Goal: Information Seeking & Learning: Learn about a topic

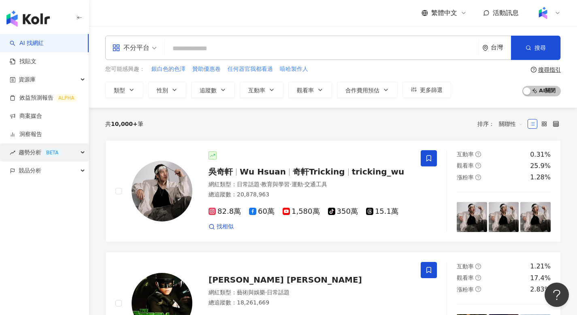
click at [32, 156] on span "趨勢分析 BETA" at bounding box center [40, 152] width 43 height 18
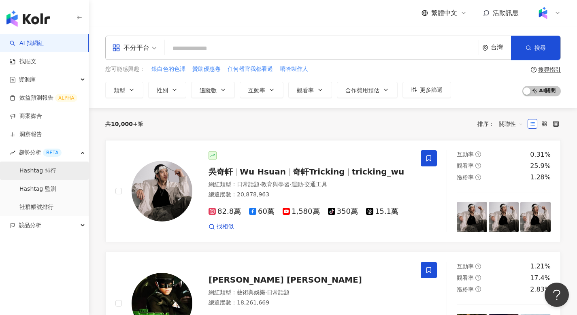
click at [32, 173] on link "Hashtag 排行" at bounding box center [37, 171] width 37 height 8
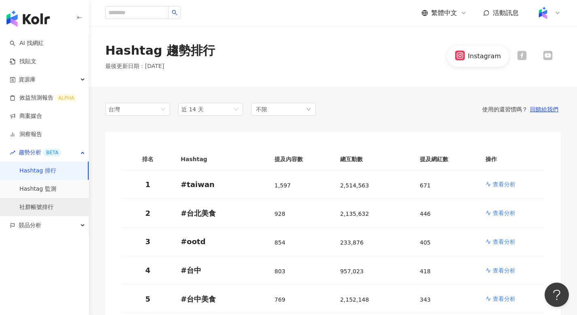
click at [51, 211] on link "社群帳號排行" at bounding box center [36, 207] width 34 height 8
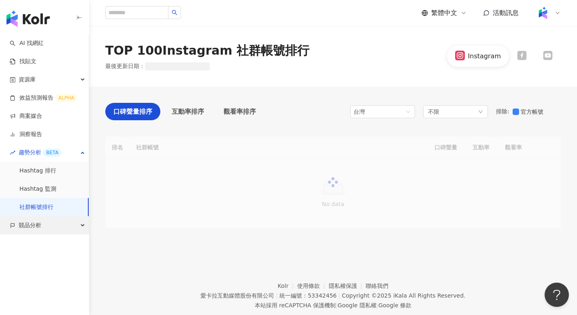
click at [49, 223] on div "競品分析" at bounding box center [44, 225] width 89 height 18
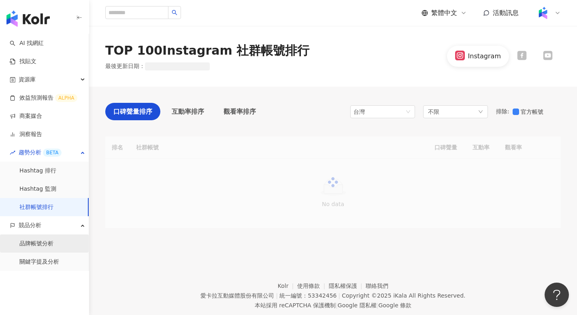
click at [41, 240] on link "品牌帳號分析" at bounding box center [36, 244] width 34 height 8
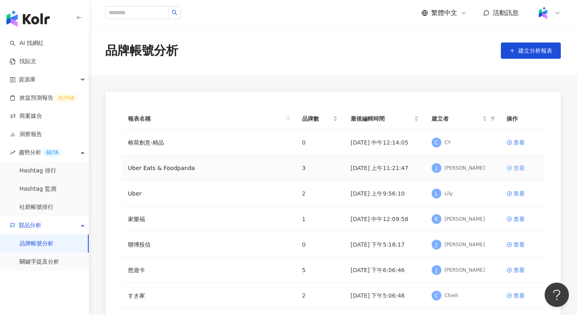
click at [513, 167] on link "查看" at bounding box center [523, 168] width 32 height 9
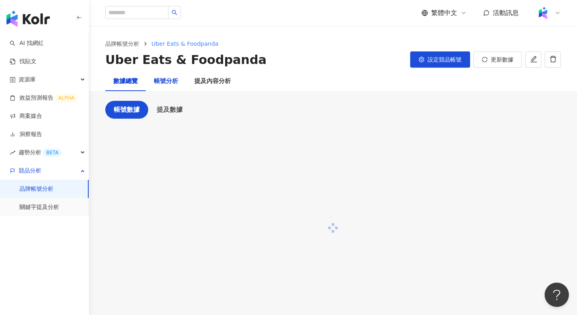
click at [173, 79] on div "帳號分析" at bounding box center [166, 82] width 24 height 10
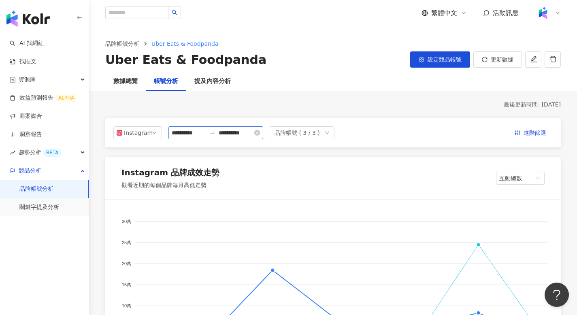
click at [207, 139] on div "**********" at bounding box center [215, 132] width 95 height 13
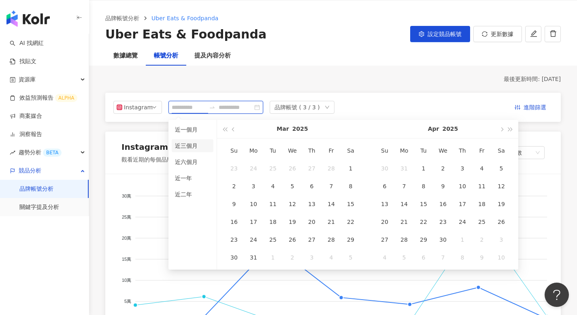
scroll to position [31, 0]
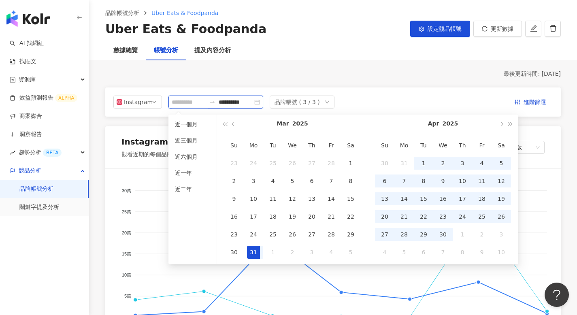
type input "**********"
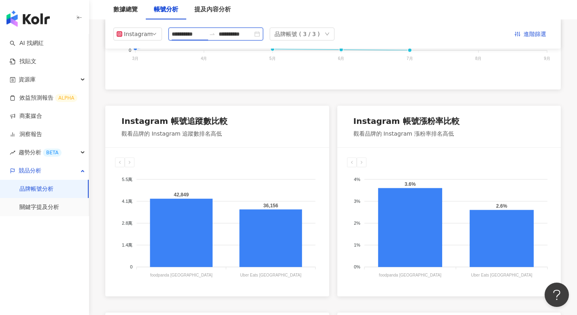
scroll to position [0, 0]
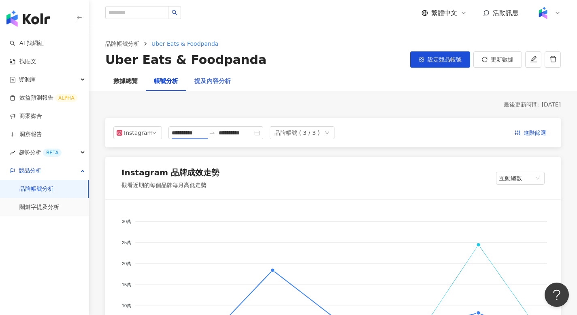
click at [206, 86] on div "提及內容分析" at bounding box center [212, 81] width 53 height 19
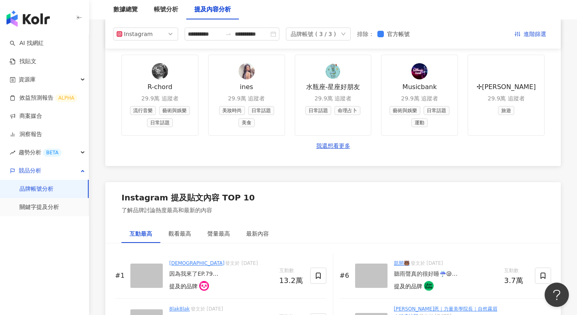
scroll to position [1026, 0]
